Goal: Task Accomplishment & Management: Use online tool/utility

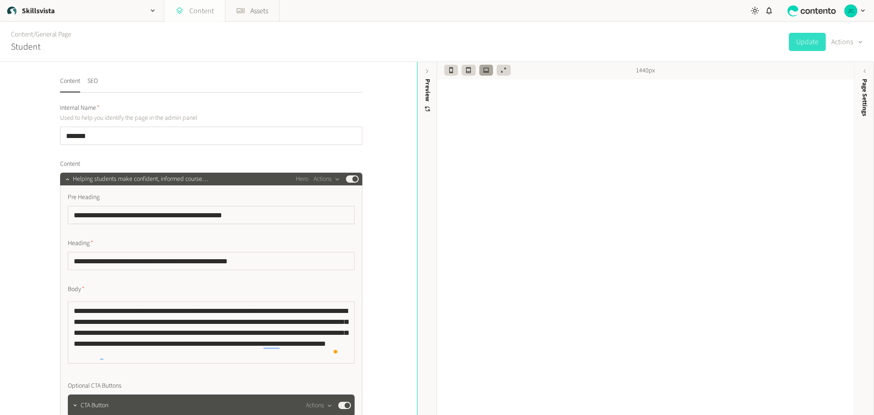
click at [195, 10] on link "Content" at bounding box center [194, 11] width 61 height 22
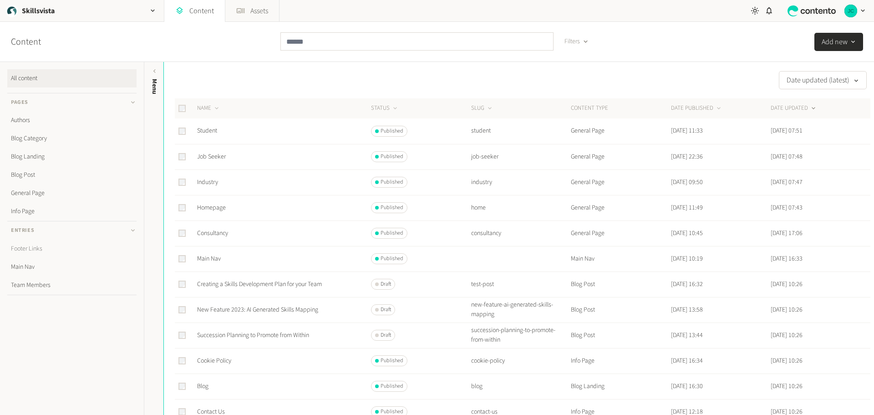
click at [37, 248] on link "Footer Links" at bounding box center [71, 248] width 129 height 18
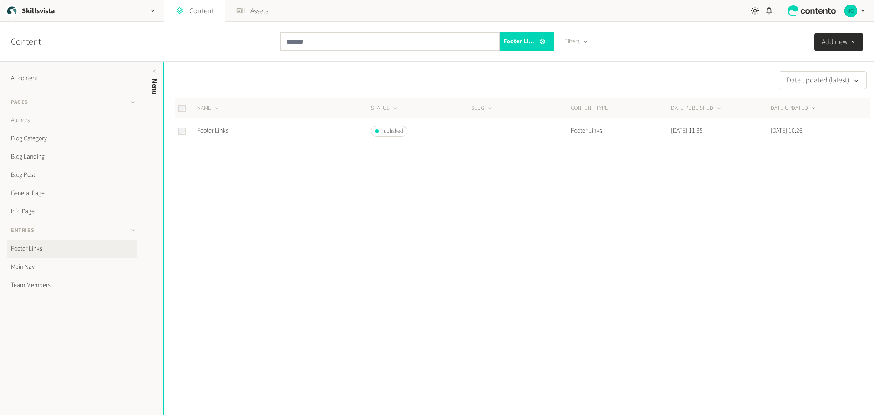
click at [31, 120] on link "Authors" at bounding box center [71, 120] width 129 height 18
click at [190, 11] on link "Content" at bounding box center [194, 11] width 61 height 22
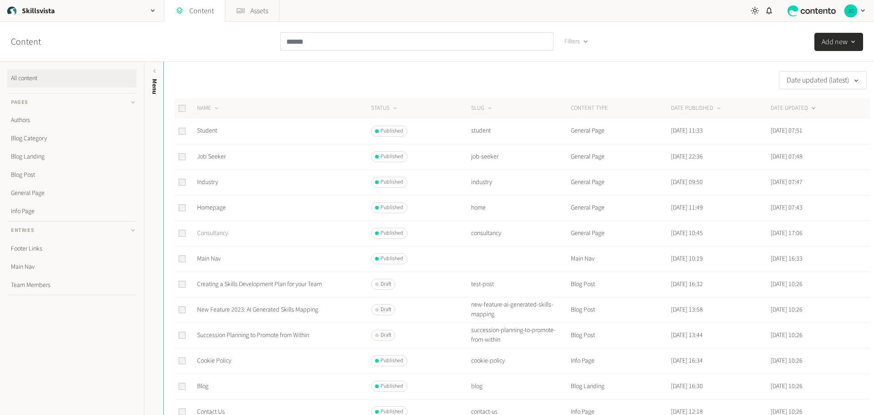
click at [214, 231] on link "Consultancy" at bounding box center [212, 233] width 31 height 9
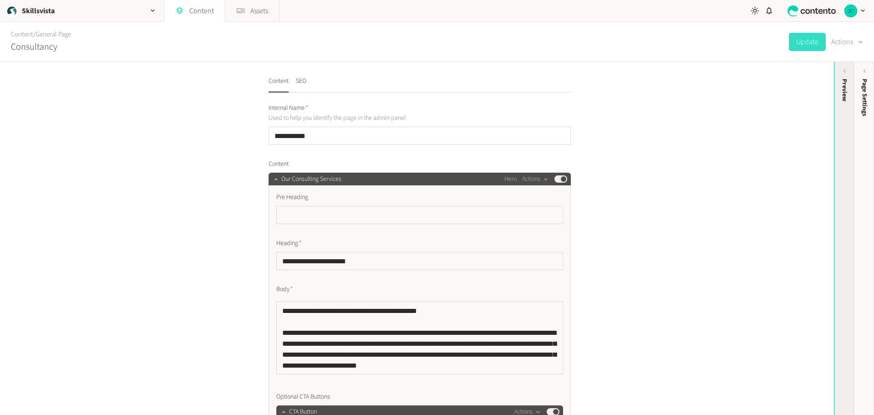
click at [843, 95] on div "Preview" at bounding box center [845, 90] width 10 height 23
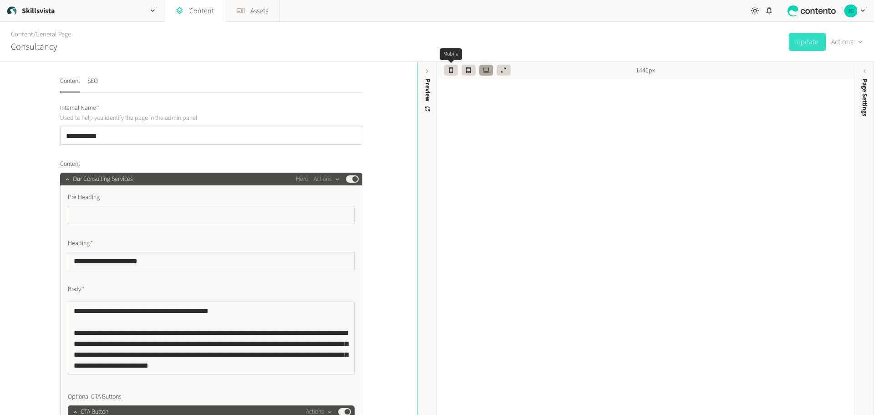
click at [449, 69] on icon "button" at bounding box center [451, 70] width 4 height 6
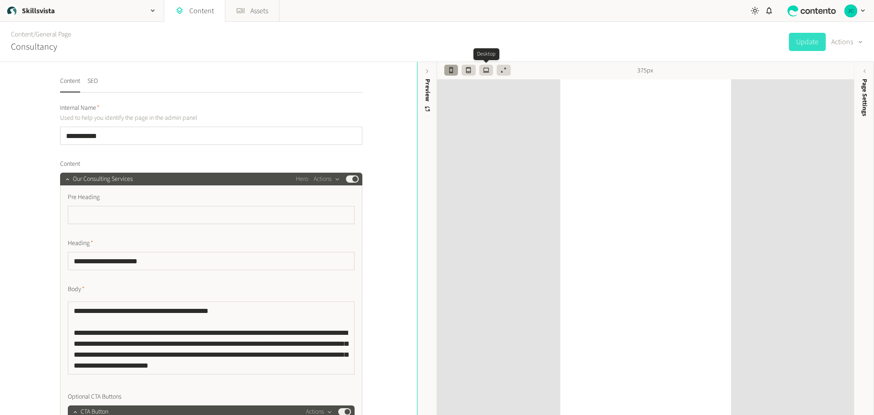
click at [486, 70] on icon "button" at bounding box center [486, 70] width 6 height 6
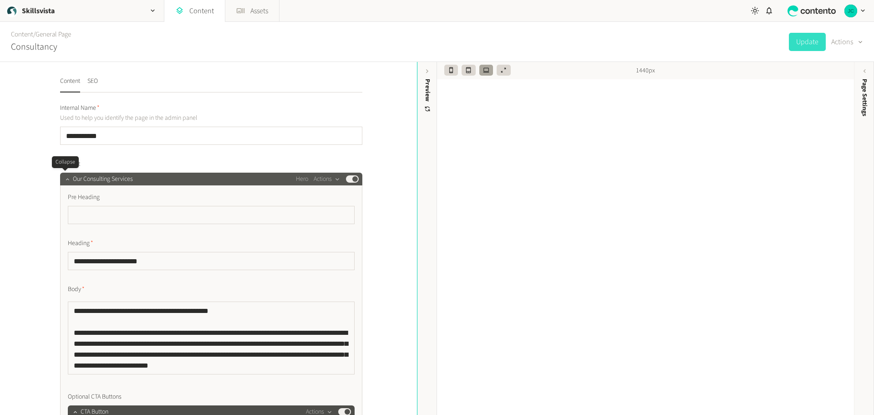
click at [65, 178] on icon "button" at bounding box center [67, 179] width 6 height 6
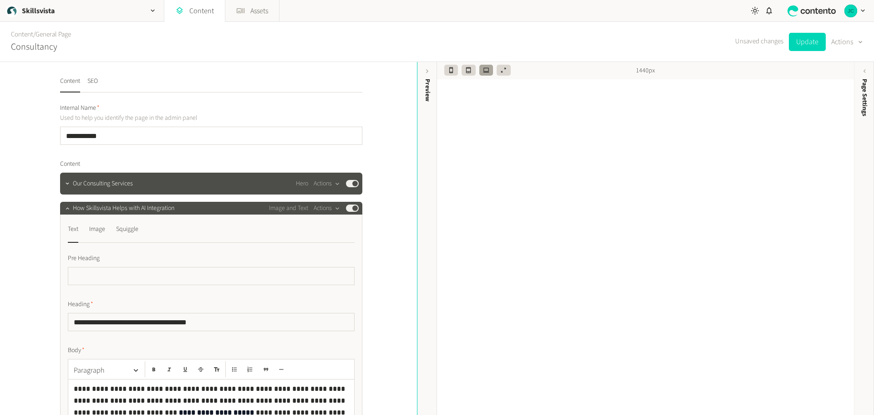
scroll to position [46, 0]
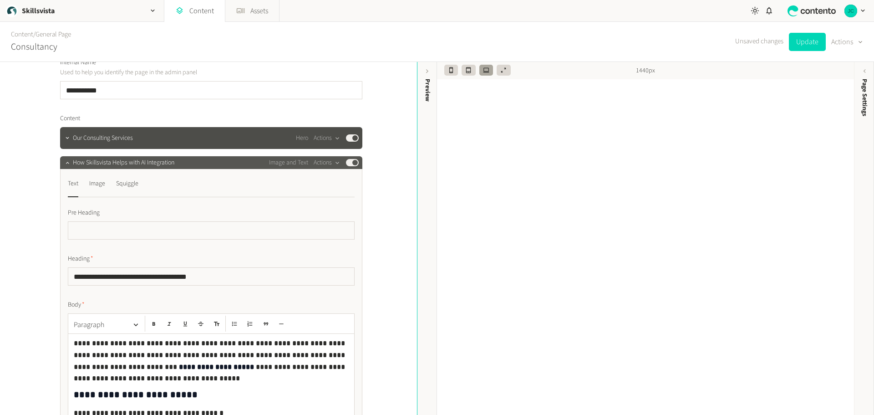
click at [297, 167] on span "Image and Text" at bounding box center [288, 163] width 39 height 10
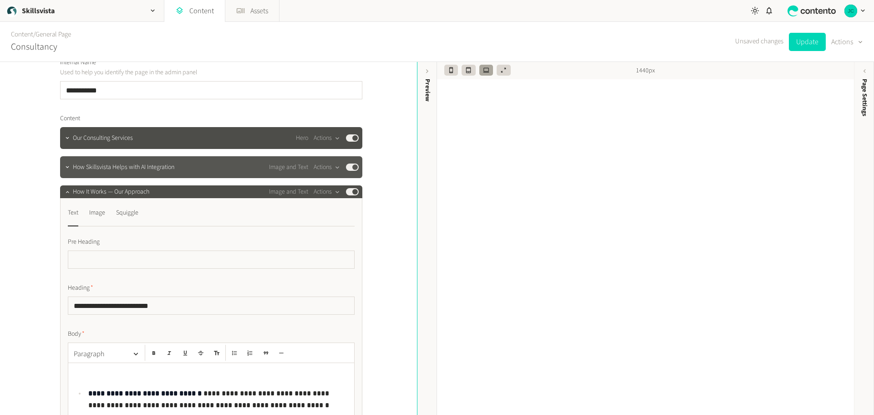
click at [297, 167] on span "Image and Text" at bounding box center [288, 168] width 39 height 10
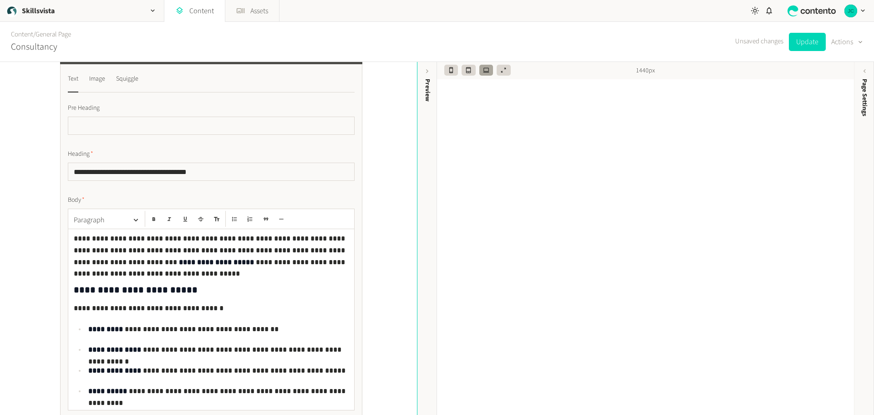
scroll to position [137, 0]
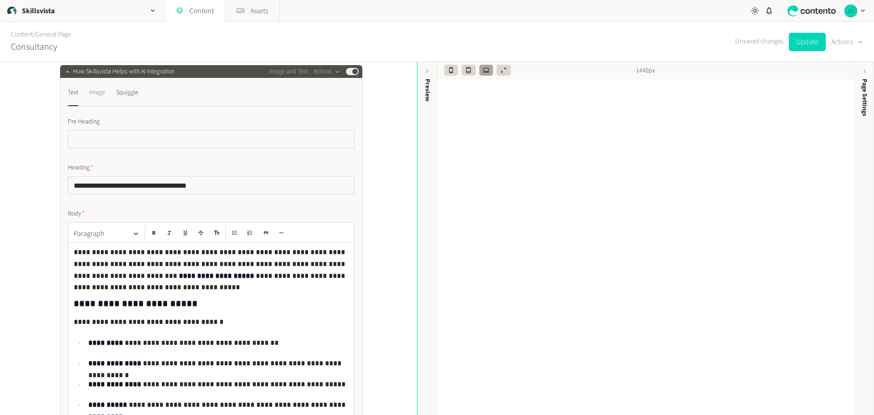
click at [97, 94] on div "Image" at bounding box center [97, 92] width 16 height 15
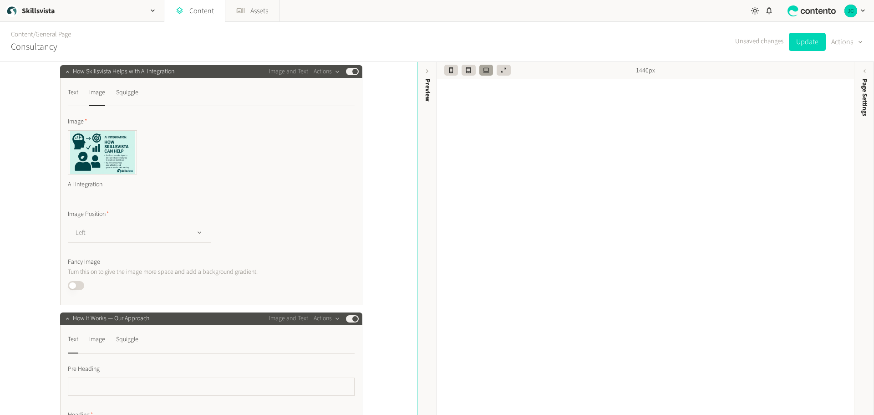
click at [158, 230] on button "Left" at bounding box center [139, 233] width 143 height 20
click at [282, 197] on div "Image A I Integration Image Position Left Left Right Fancy Image Turn this on t…" at bounding box center [211, 203] width 287 height 173
click at [196, 235] on icon "button" at bounding box center [200, 233] width 8 height 8
click at [158, 264] on li "Right" at bounding box center [139, 270] width 142 height 18
click at [454, 71] on icon "button" at bounding box center [451, 70] width 6 height 6
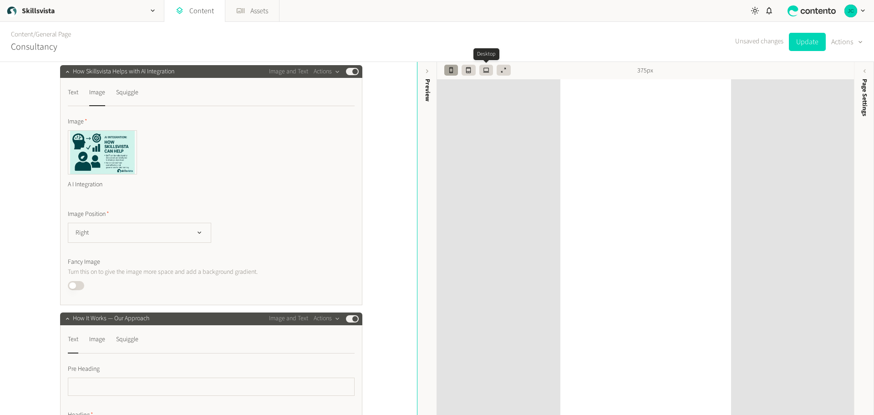
click at [486, 70] on icon "button" at bounding box center [486, 70] width 6 height 6
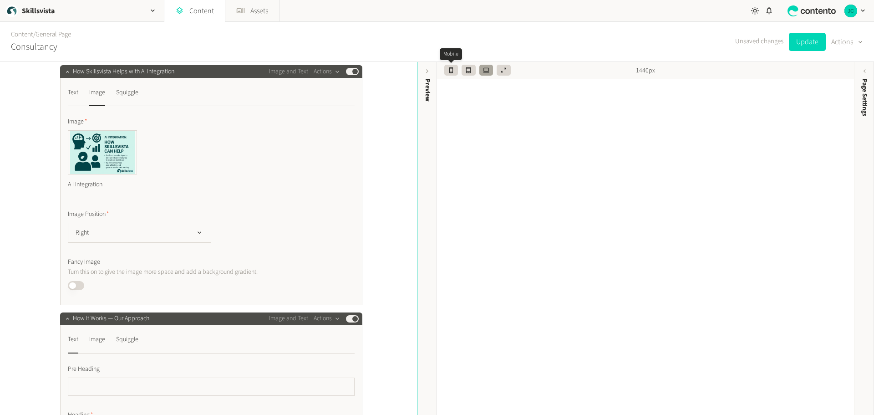
click at [453, 69] on icon "button" at bounding box center [451, 70] width 6 height 6
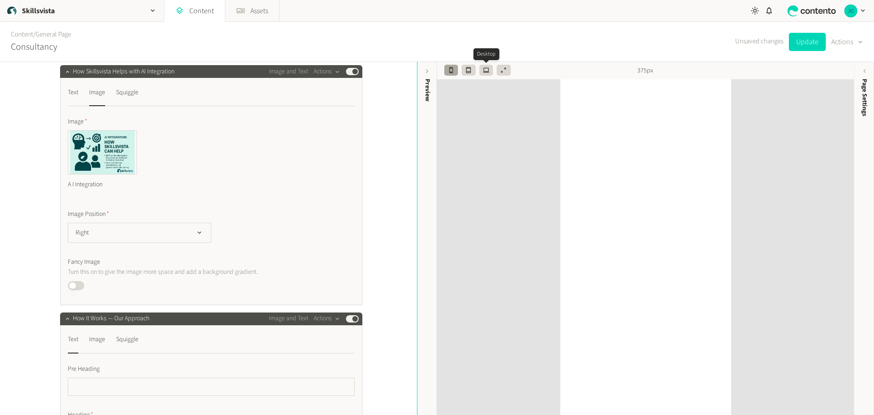
click at [483, 71] on icon "button" at bounding box center [486, 70] width 6 height 5
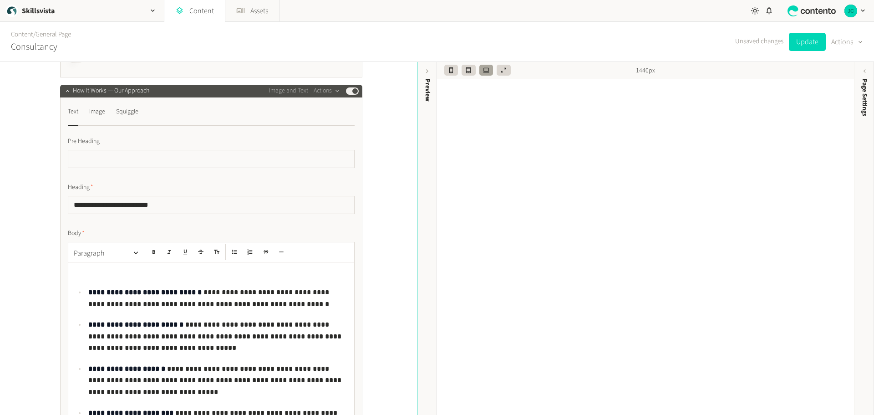
scroll to position [319, 0]
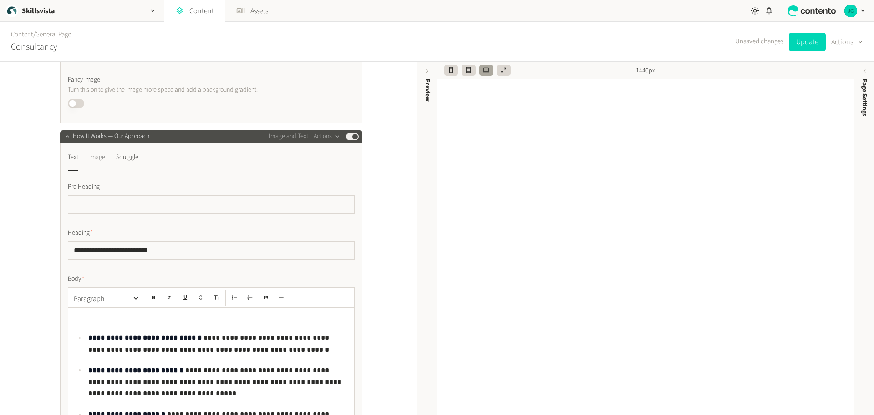
click at [97, 159] on div "Image" at bounding box center [97, 157] width 16 height 15
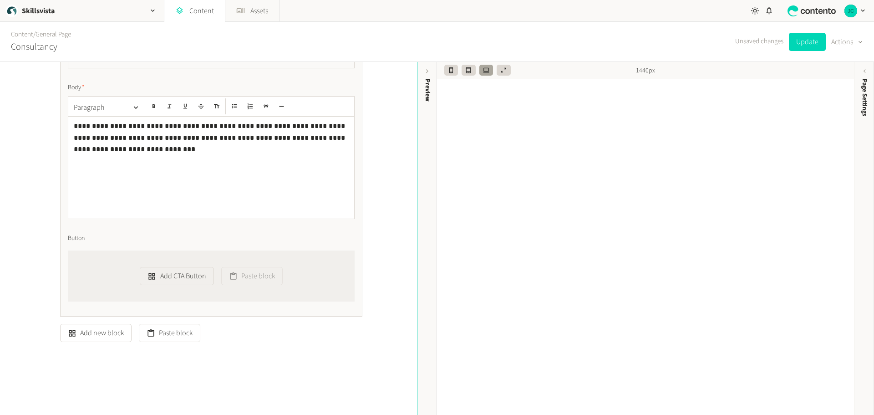
scroll to position [2387, 0]
click at [103, 332] on button "Add new block" at bounding box center [95, 333] width 71 height 18
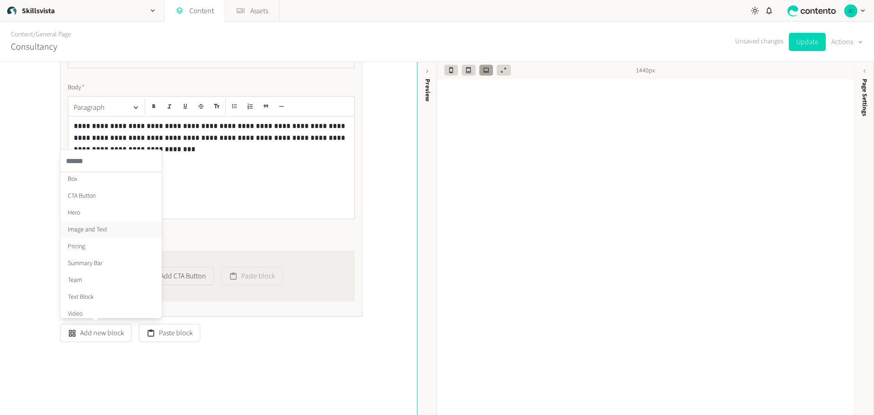
scroll to position [0, 0]
click at [256, 355] on div "**********" at bounding box center [208, 238] width 417 height 353
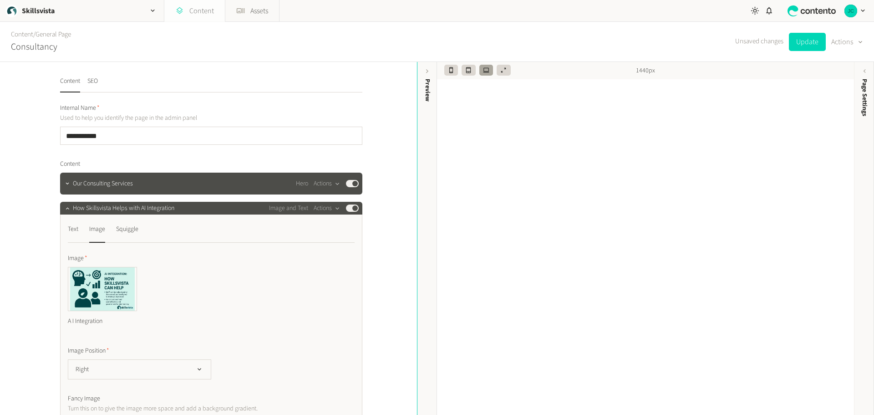
click at [204, 10] on link "Content" at bounding box center [194, 11] width 61 height 22
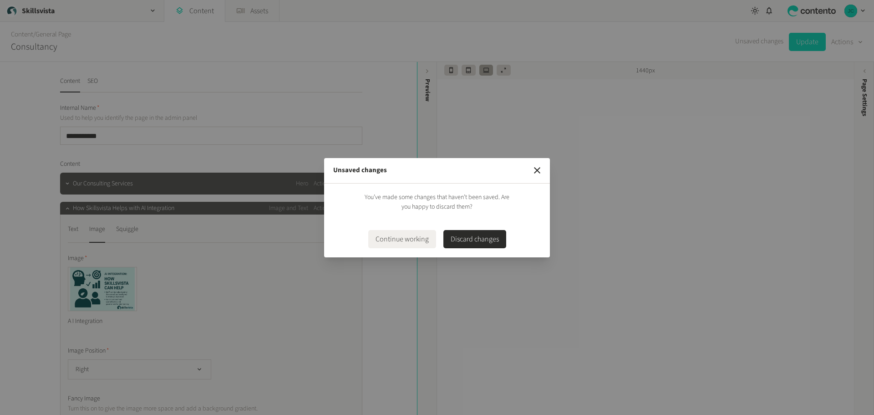
click at [480, 236] on button "Discard changes" at bounding box center [474, 239] width 63 height 18
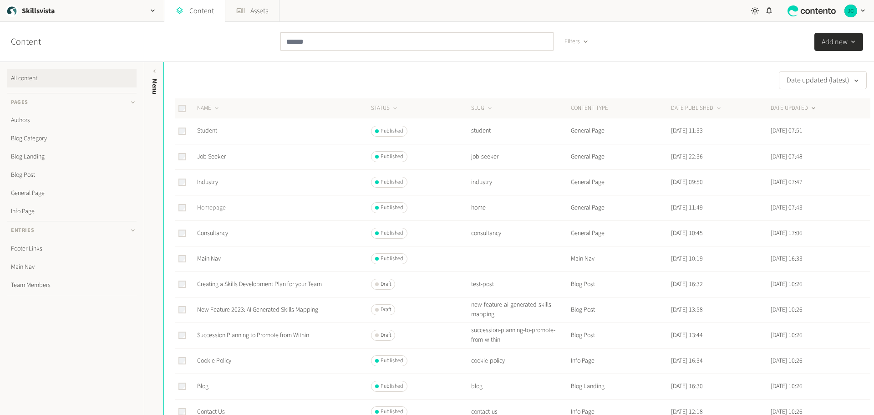
click at [212, 208] on link "Homepage" at bounding box center [211, 207] width 29 height 9
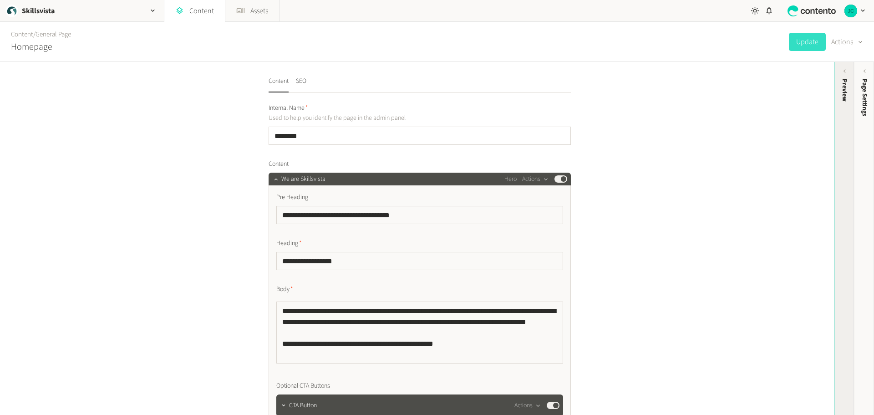
click at [844, 93] on div "Preview" at bounding box center [845, 90] width 10 height 23
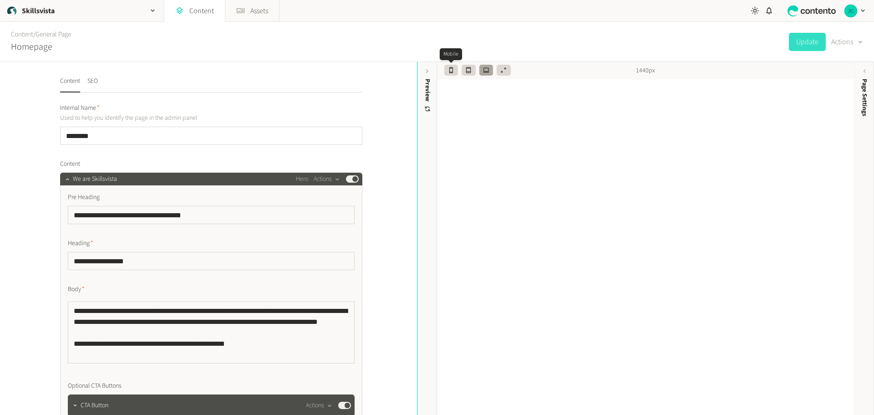
click at [451, 70] on icon "button" at bounding box center [451, 70] width 6 height 6
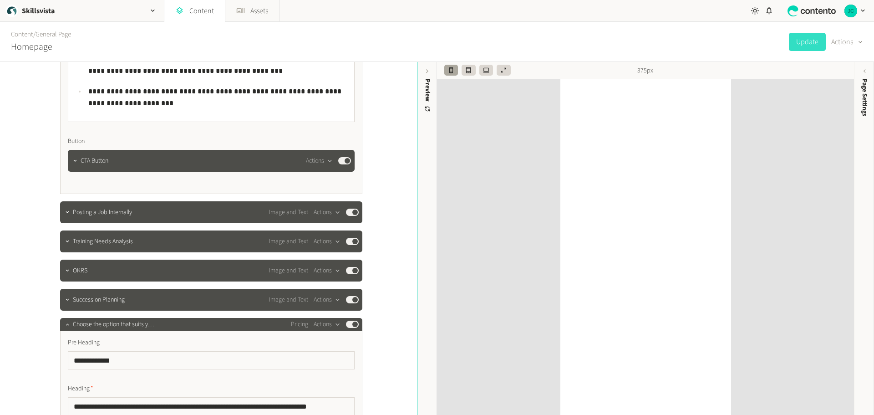
scroll to position [2640, 0]
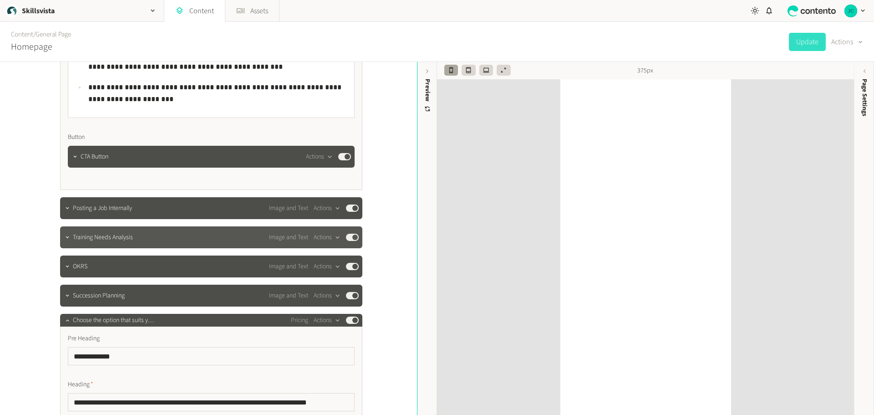
click at [144, 243] on div "Training Needs Analysis Image and Text Actions Published" at bounding box center [216, 237] width 286 height 11
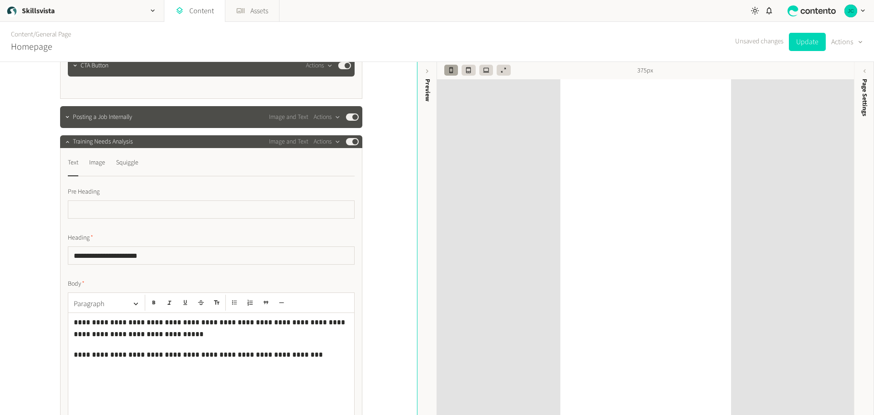
scroll to position [2777, 0]
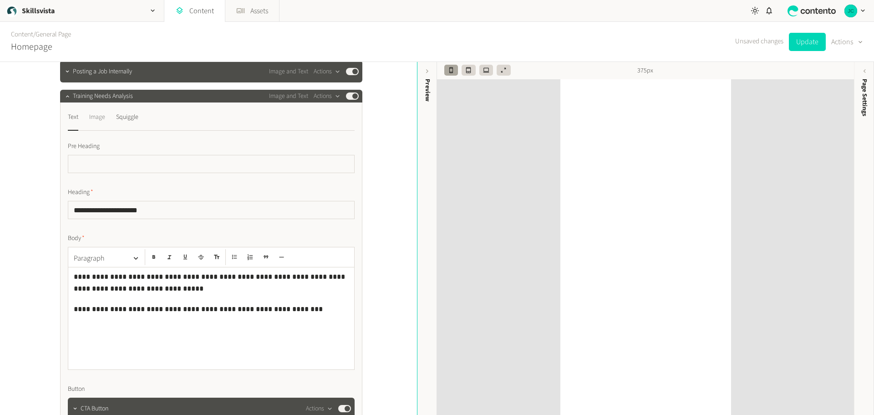
click at [96, 124] on div "Image" at bounding box center [97, 117] width 16 height 15
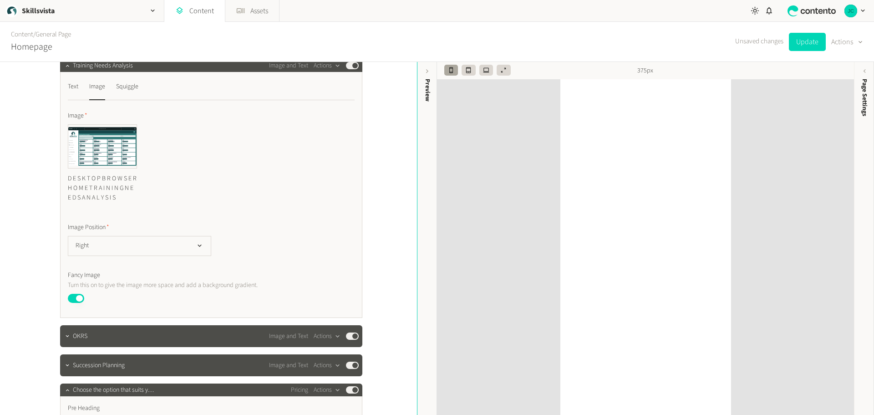
scroll to position [2823, 0]
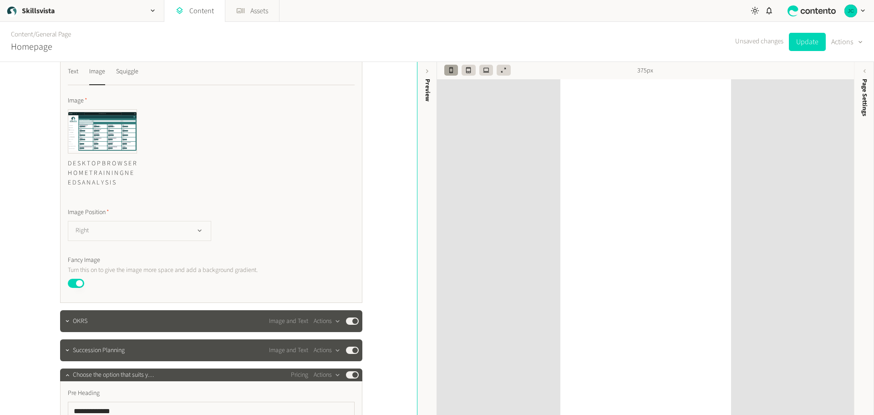
click at [153, 240] on button "Right" at bounding box center [139, 231] width 143 height 20
click at [360, 196] on div "Text Image Squiggle Image D E S K T O P B R O W S E R H O M E T R A I N I N G N…" at bounding box center [211, 180] width 302 height 246
click at [162, 239] on button "Right" at bounding box center [139, 231] width 143 height 20
click at [253, 217] on label "Image Position" at bounding box center [211, 213] width 287 height 10
click at [125, 79] on div "Squiggle" at bounding box center [127, 71] width 22 height 15
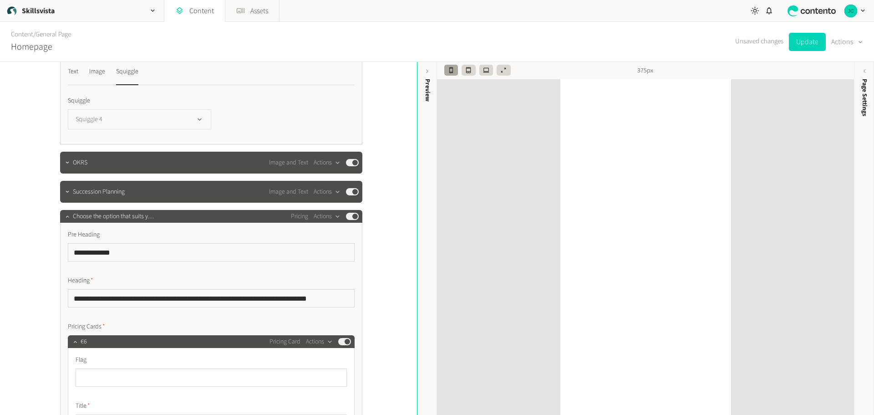
click at [137, 129] on button "Squiggle 4" at bounding box center [139, 119] width 143 height 20
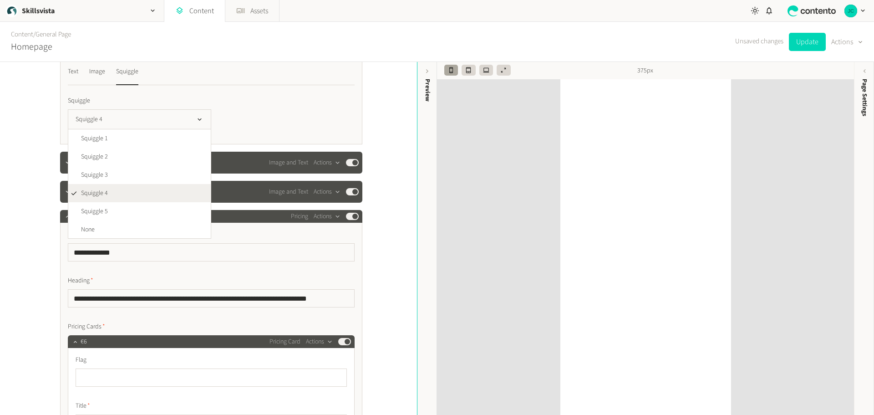
click at [278, 123] on div "Squiggle 4 Squiggle 1 Squiggle 2 Squiggle 3 Squiggle 4 Squiggle 5 None" at bounding box center [211, 119] width 287 height 20
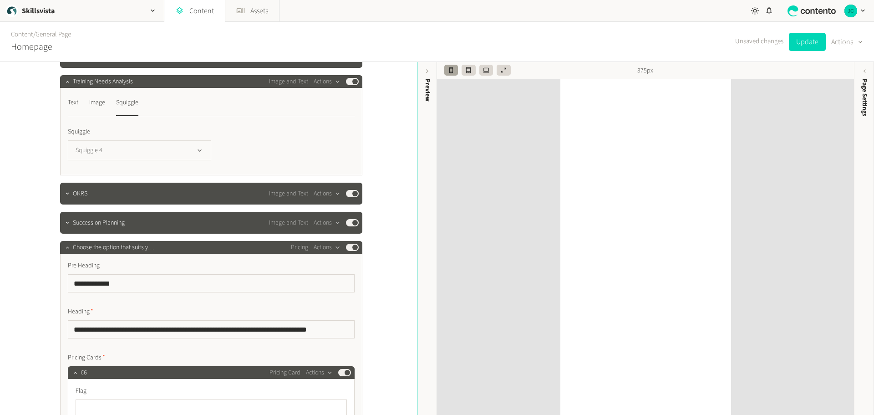
scroll to position [2777, 0]
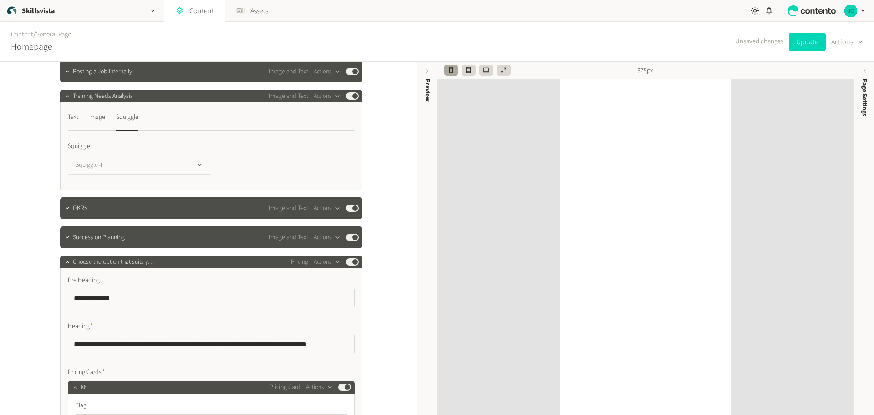
click at [134, 174] on button "Squiggle 4" at bounding box center [139, 165] width 143 height 20
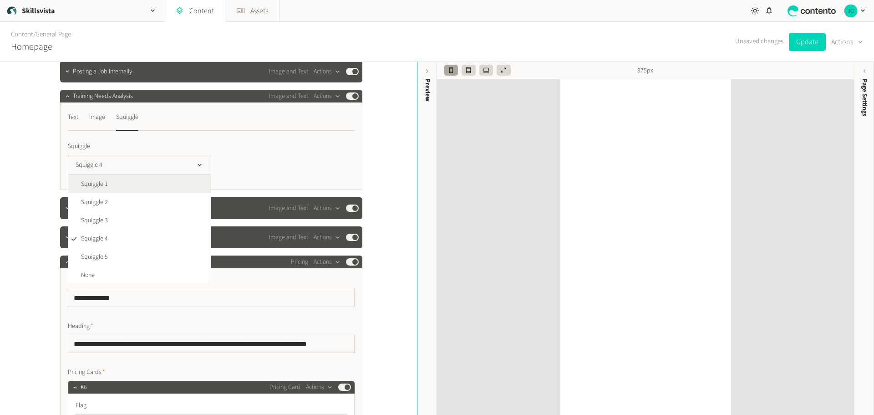
click at [121, 192] on li "Squiggle 1" at bounding box center [139, 184] width 142 height 18
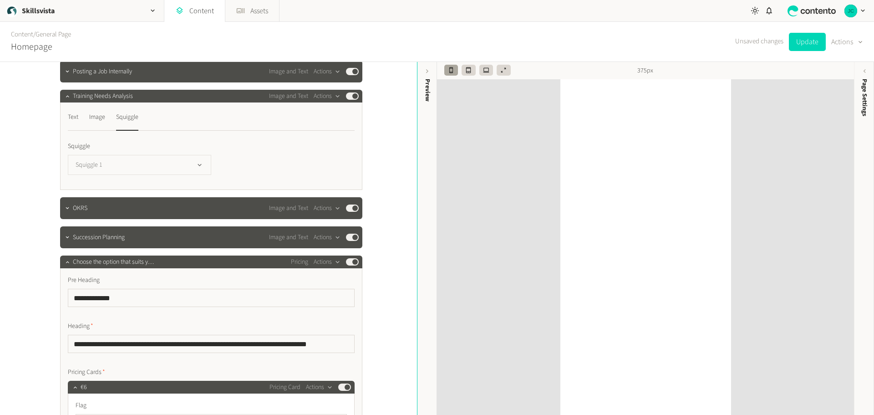
click at [123, 173] on button "Squiggle 1" at bounding box center [139, 165] width 143 height 20
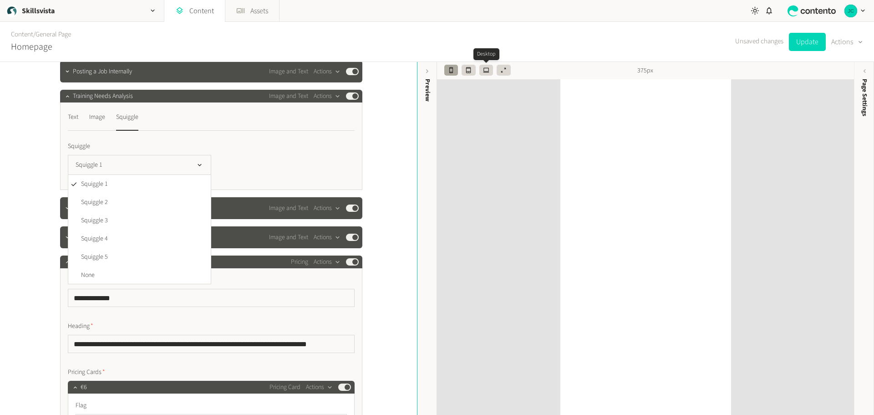
click at [488, 69] on icon "button" at bounding box center [486, 70] width 6 height 6
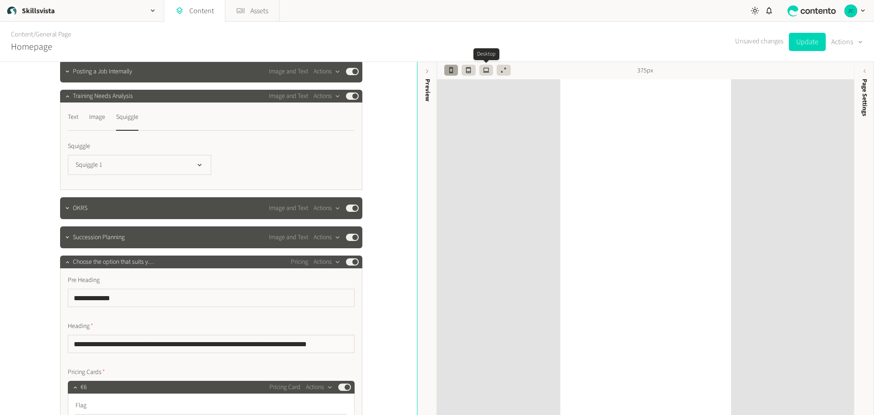
click at [486, 66] on button "button" at bounding box center [486, 70] width 14 height 11
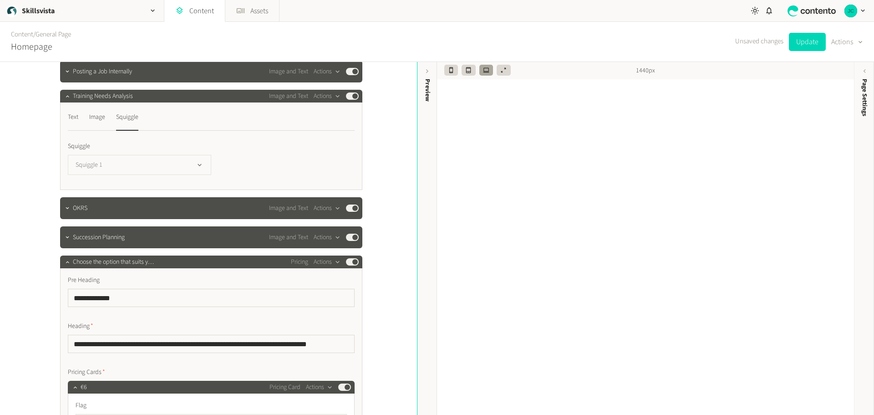
click at [123, 175] on button "Squiggle 1" at bounding box center [139, 165] width 143 height 20
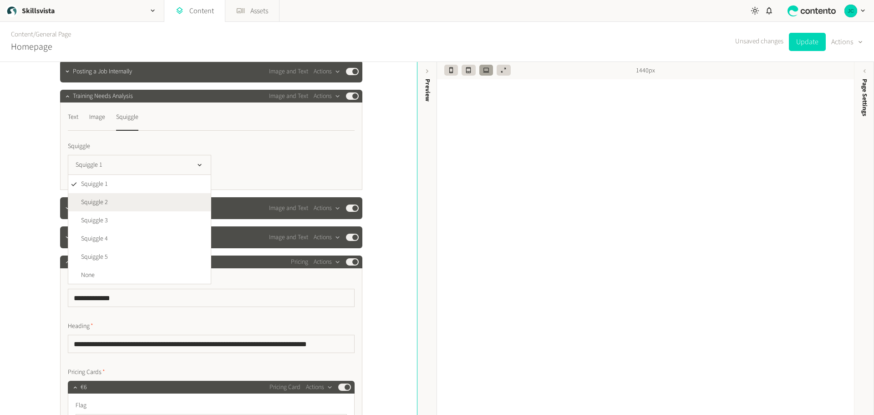
click at [112, 210] on li "Squiggle 2" at bounding box center [139, 202] width 142 height 18
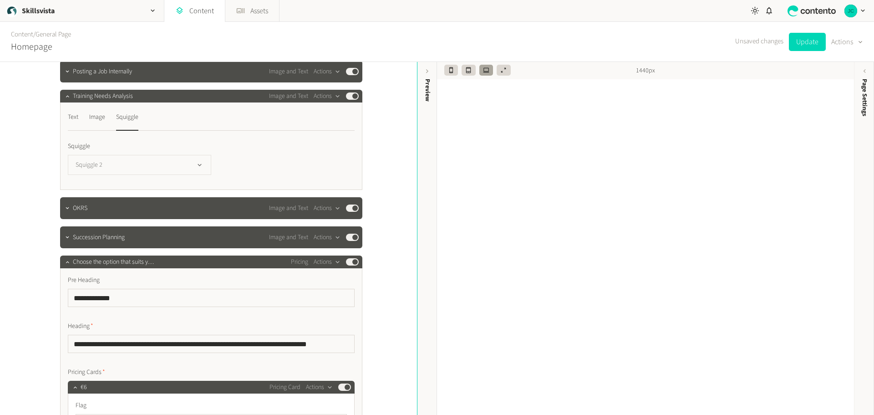
click at [127, 175] on button "Squiggle 2" at bounding box center [139, 165] width 143 height 20
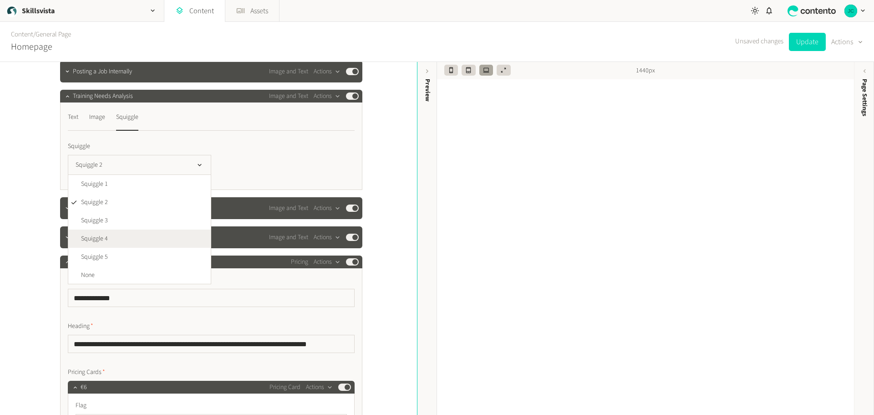
click at [109, 248] on li "Squiggle 4" at bounding box center [139, 238] width 142 height 18
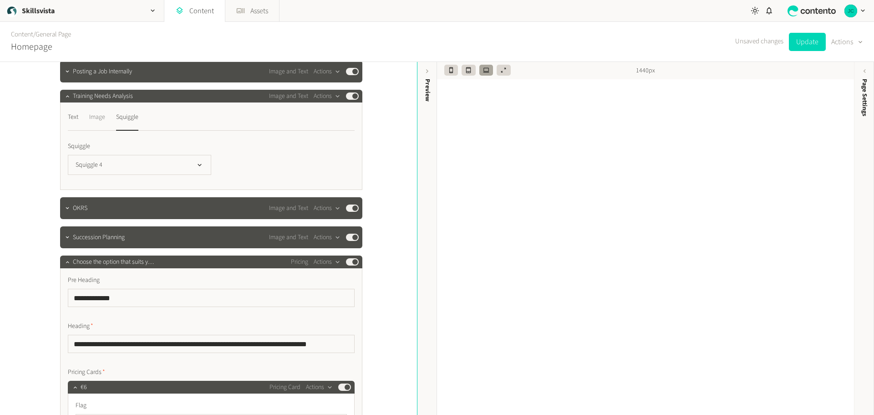
click at [94, 124] on div "Image" at bounding box center [97, 117] width 16 height 15
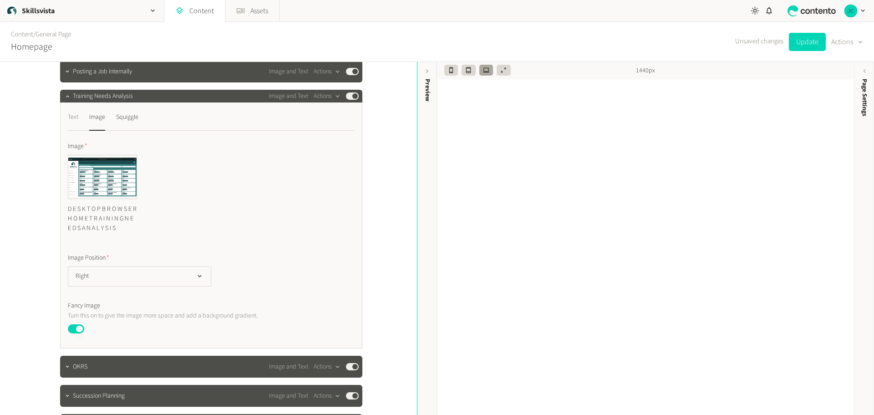
click at [71, 124] on div "Text" at bounding box center [73, 117] width 10 height 15
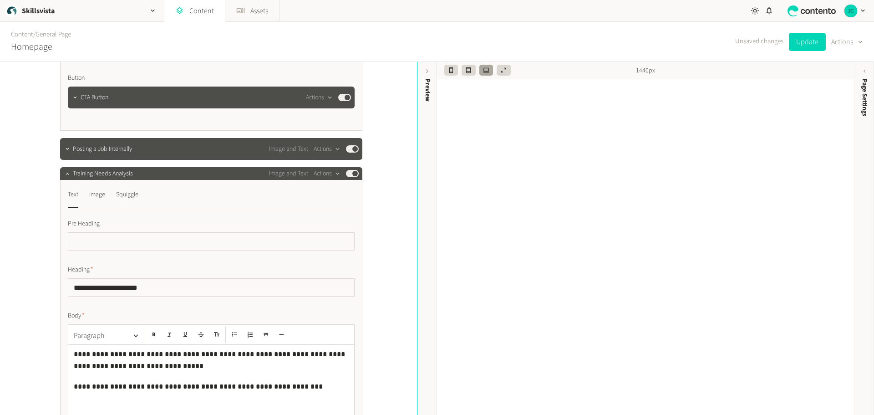
scroll to position [2686, 0]
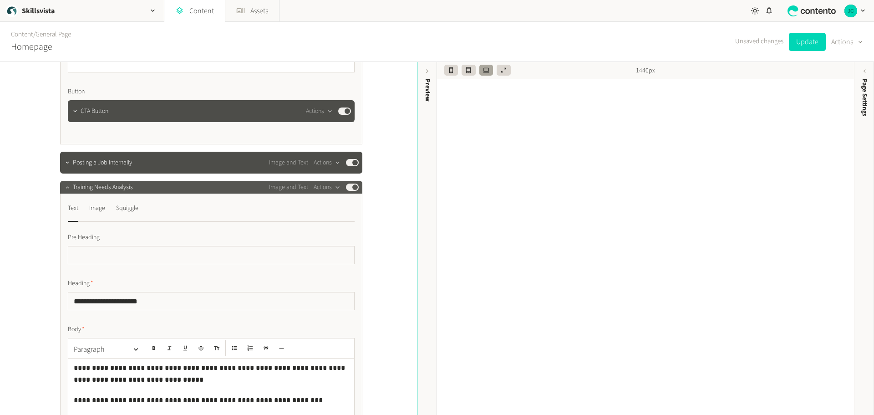
click at [125, 192] on span "Training Needs Analysis" at bounding box center [103, 188] width 60 height 10
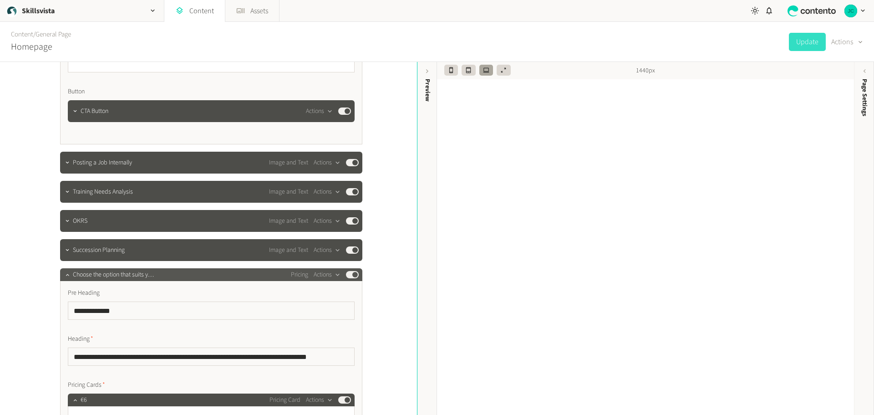
click at [100, 280] on span "Choose the option that suits y…" at bounding box center [113, 275] width 81 height 10
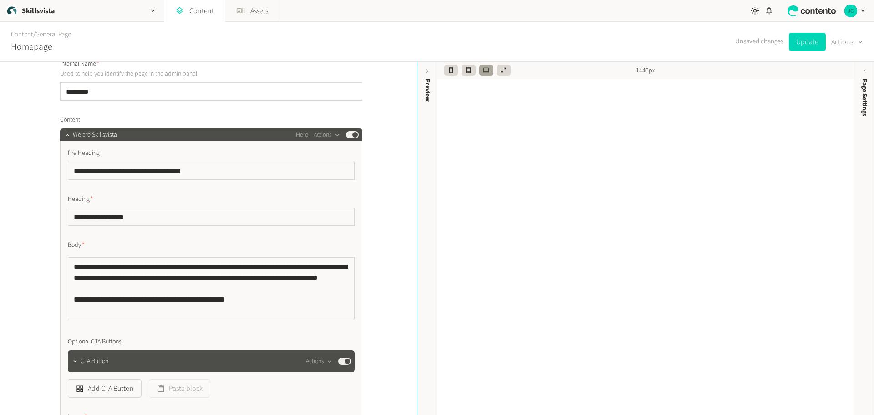
scroll to position [0, 0]
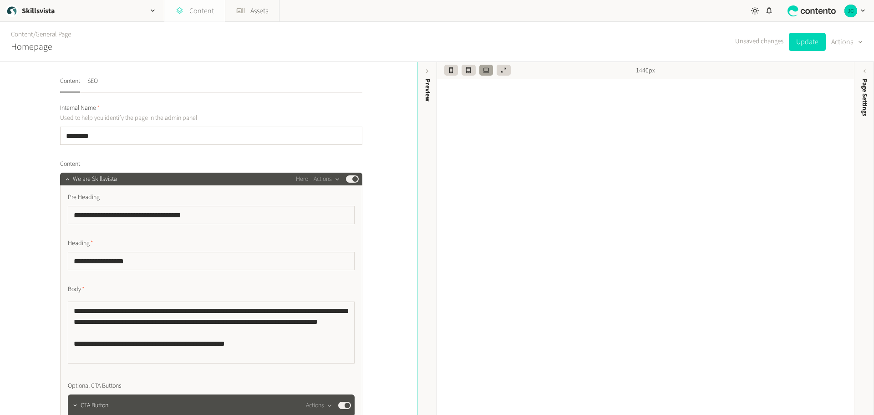
click at [202, 10] on link "Content" at bounding box center [194, 11] width 61 height 22
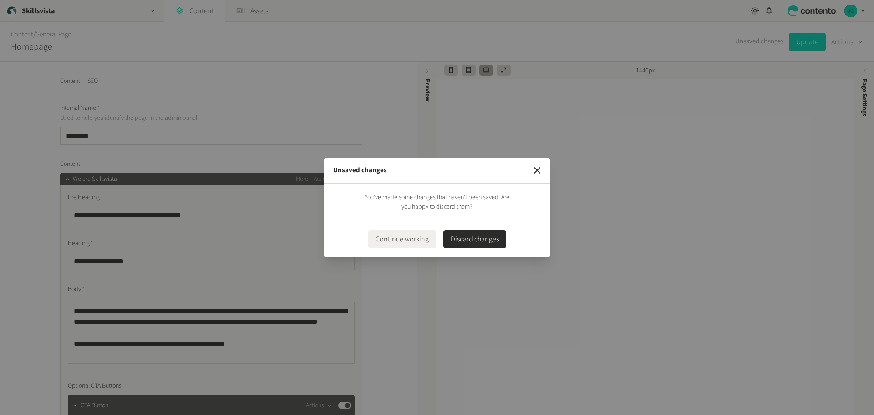
click at [477, 242] on button "Discard changes" at bounding box center [474, 239] width 63 height 18
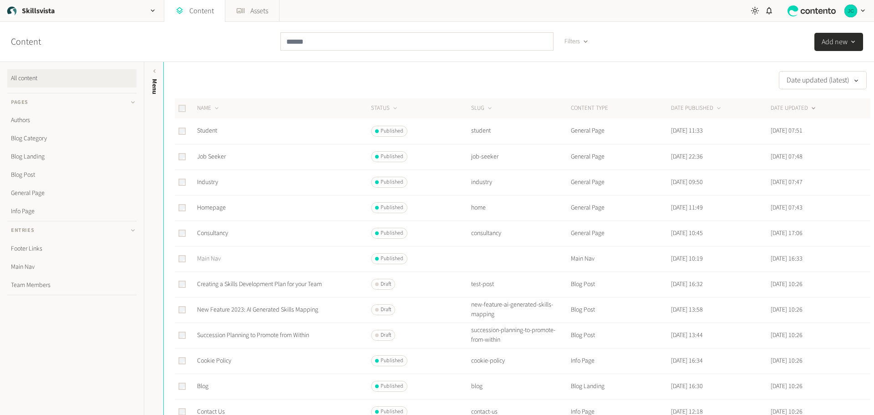
click at [209, 258] on link "Main Nav" at bounding box center [209, 258] width 24 height 9
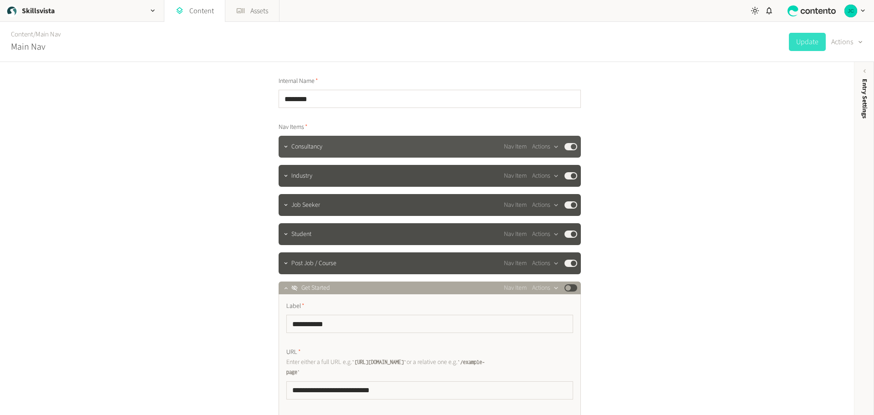
click at [519, 148] on span "Nav Item" at bounding box center [515, 147] width 23 height 10
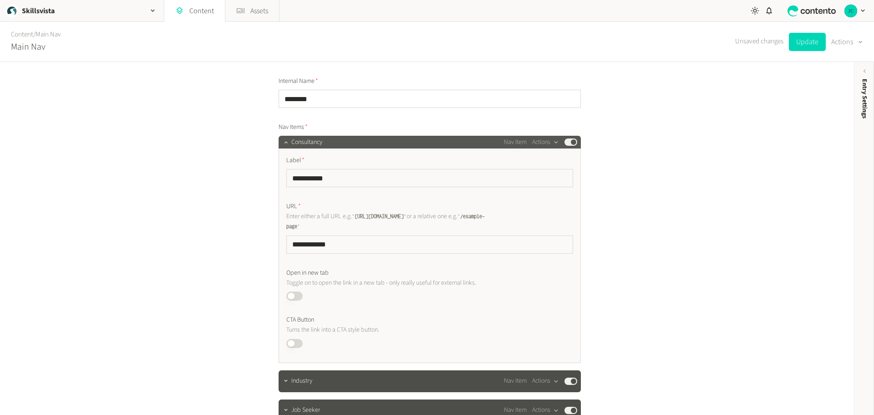
click at [520, 148] on div "Consultancy Nav Item Actions Published" at bounding box center [430, 142] width 302 height 13
click at [548, 146] on button "Actions" at bounding box center [545, 142] width 27 height 11
click at [630, 166] on div "**********" at bounding box center [427, 238] width 854 height 353
click at [550, 143] on div "button" at bounding box center [555, 142] width 11 height 8
click at [631, 152] on div "**********" at bounding box center [427, 238] width 854 height 353
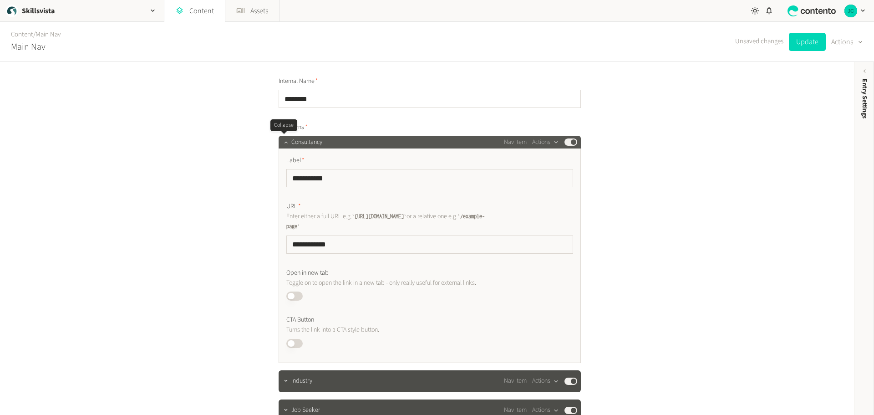
click at [287, 145] on icon "button" at bounding box center [286, 142] width 6 height 6
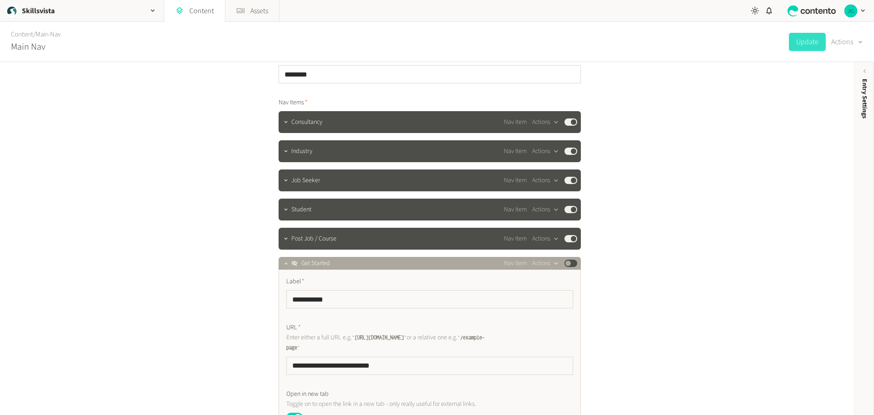
scroll to position [46, 0]
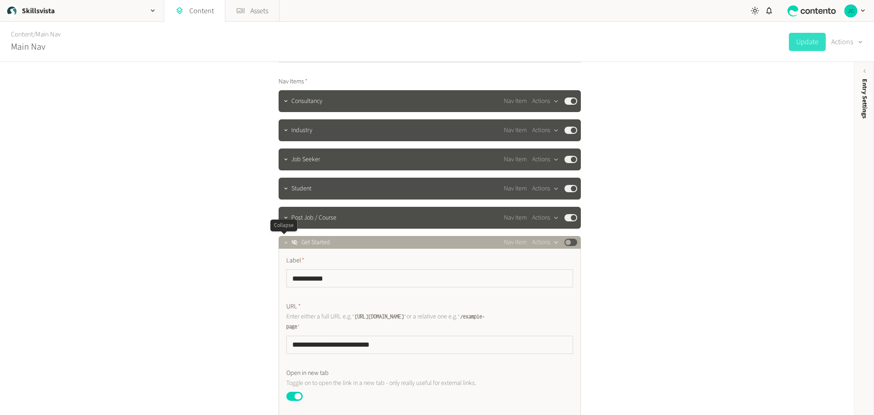
click at [283, 244] on icon "button" at bounding box center [286, 242] width 6 height 6
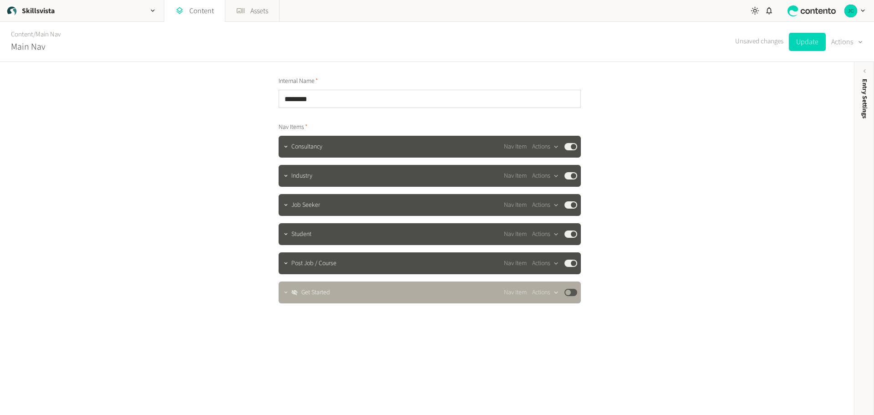
scroll to position [0, 0]
click at [206, 13] on link "Content" at bounding box center [194, 11] width 61 height 22
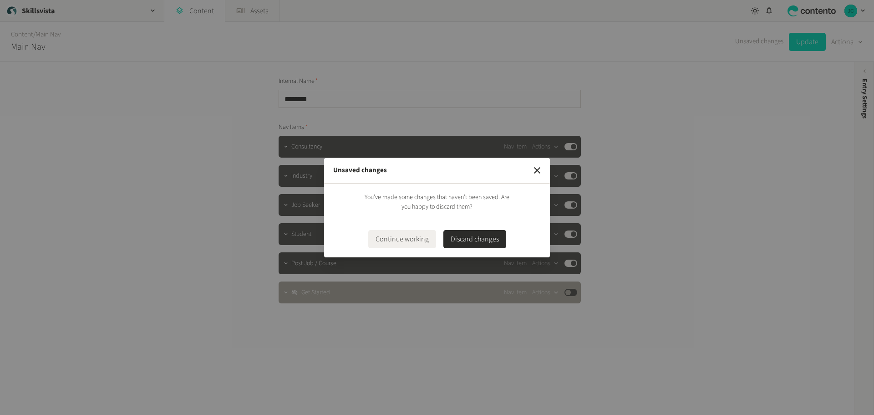
click at [463, 240] on button "Discard changes" at bounding box center [474, 239] width 63 height 18
